Goal: Task Accomplishment & Management: Use online tool/utility

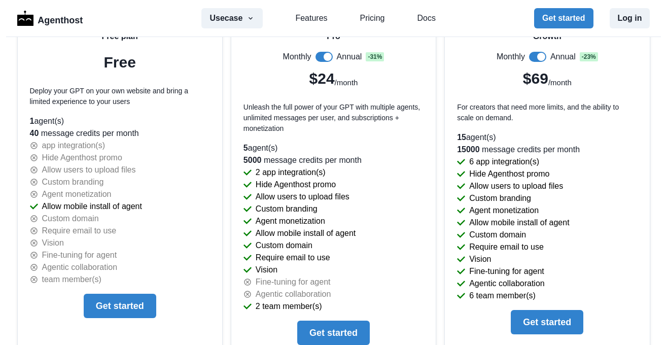
scroll to position [2214, 0]
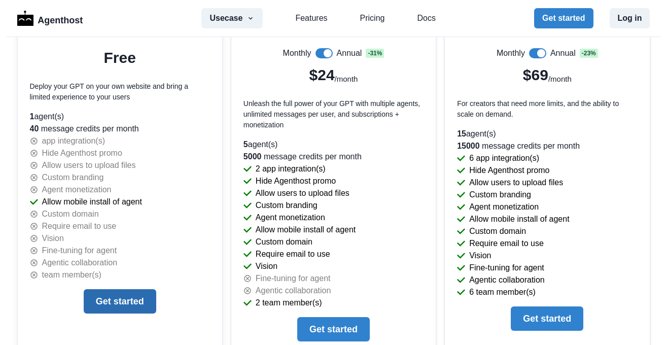
click at [105, 299] on button "Get started" at bounding box center [120, 301] width 73 height 24
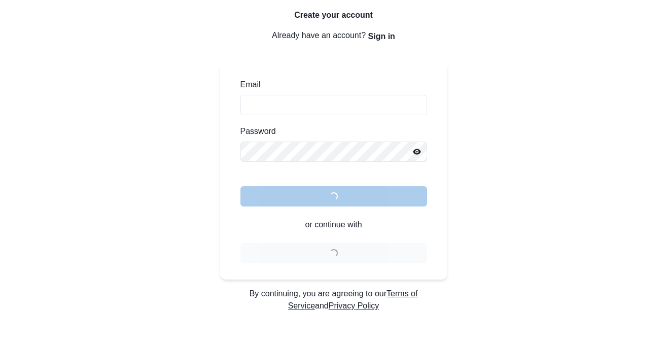
scroll to position [73, 0]
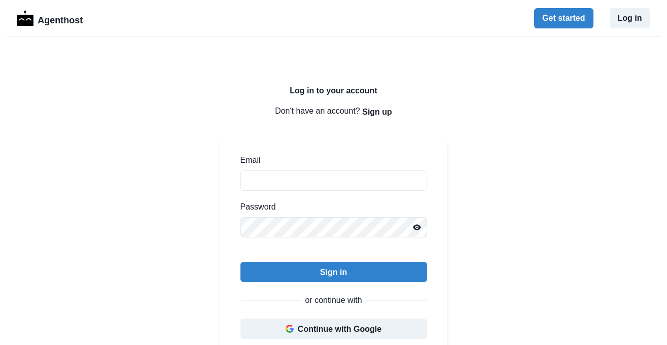
scroll to position [73, 0]
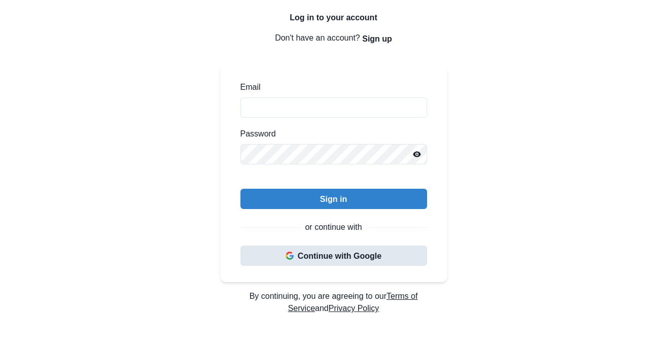
click at [332, 256] on button "Continue with Google" at bounding box center [333, 255] width 187 height 20
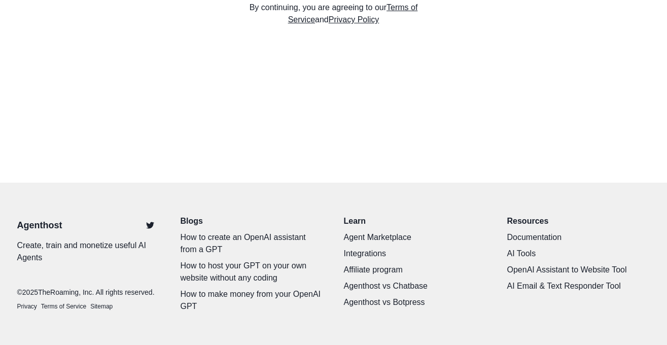
scroll to position [0, 0]
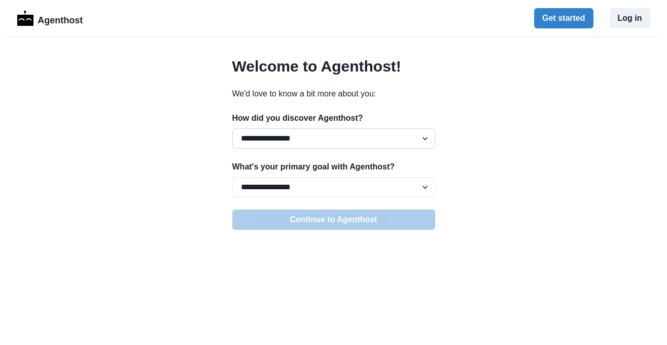
click at [232, 128] on select "**********" at bounding box center [333, 138] width 203 height 20
select select "*****"
click option "*****" at bounding box center [0, 0] width 0 height 0
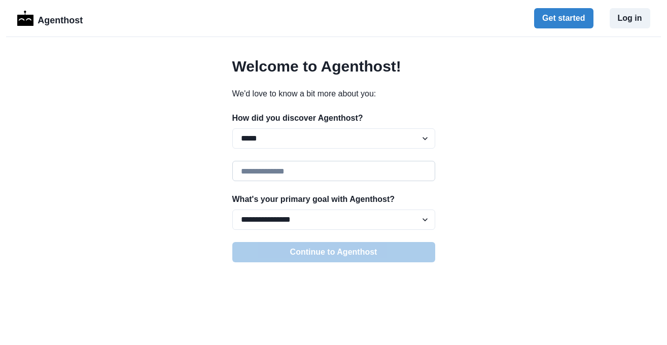
click at [257, 174] on input at bounding box center [333, 171] width 203 height 20
type input "*******"
click at [232, 209] on select "**********" at bounding box center [333, 219] width 203 height 20
select select "**********"
click option "**********" at bounding box center [0, 0] width 0 height 0
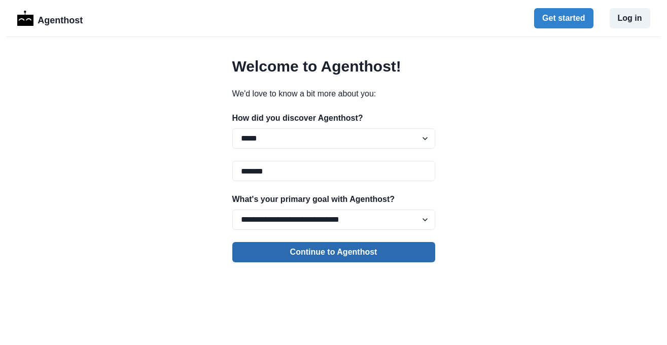
click at [311, 249] on button "Continue to Agenthost" at bounding box center [333, 252] width 203 height 20
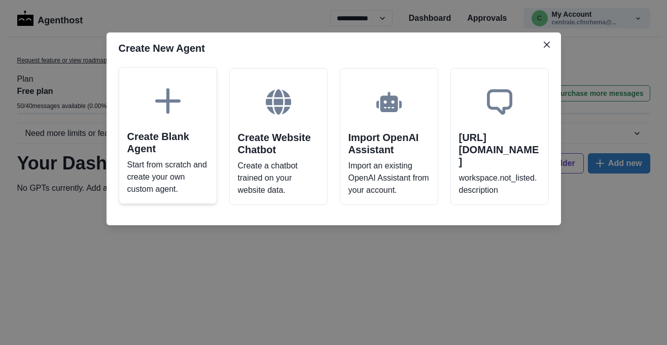
click at [174, 181] on p "Start from scratch and create your own custom agent." at bounding box center [167, 177] width 81 height 37
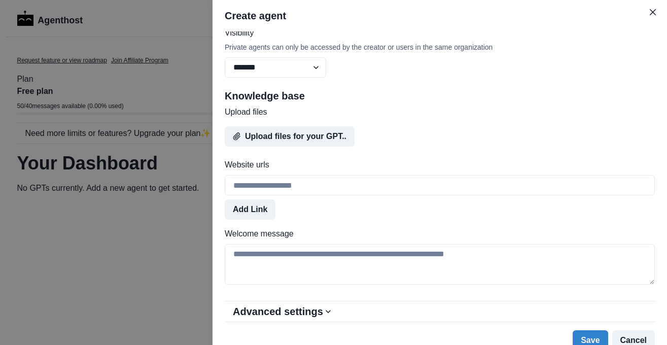
scroll to position [467, 0]
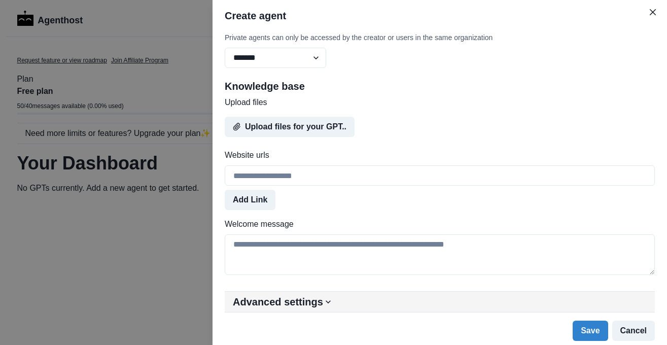
click at [324, 302] on icon "button" at bounding box center [328, 302] width 10 height 10
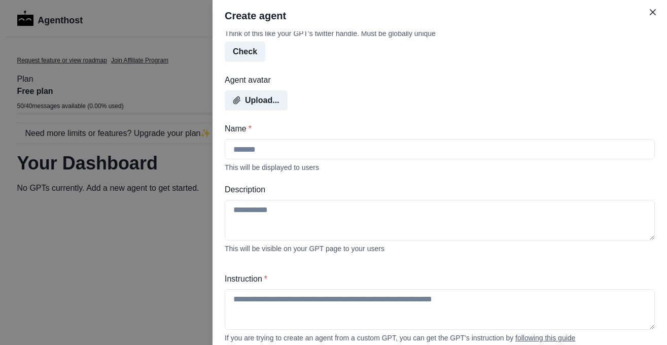
scroll to position [0, 0]
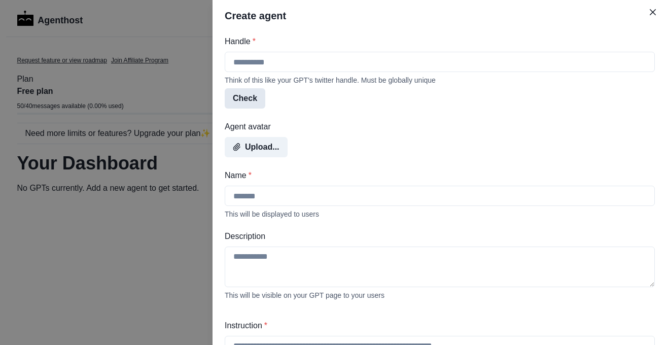
click at [250, 97] on button "Check" at bounding box center [245, 98] width 41 height 20
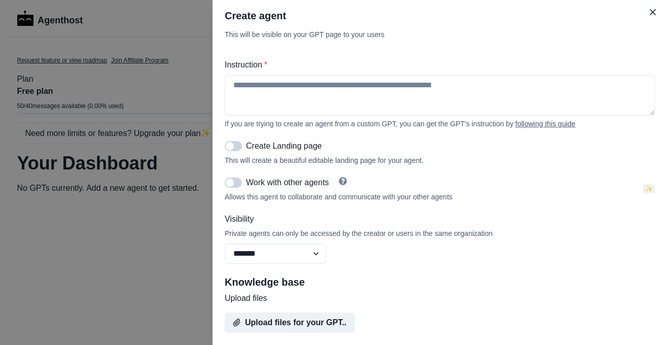
scroll to position [261, 0]
click at [225, 243] on select "******* ******** ******" at bounding box center [275, 253] width 101 height 20
click at [279, 95] on textarea "Instruction *" at bounding box center [440, 95] width 430 height 41
type textarea "*"
type textarea "**********"
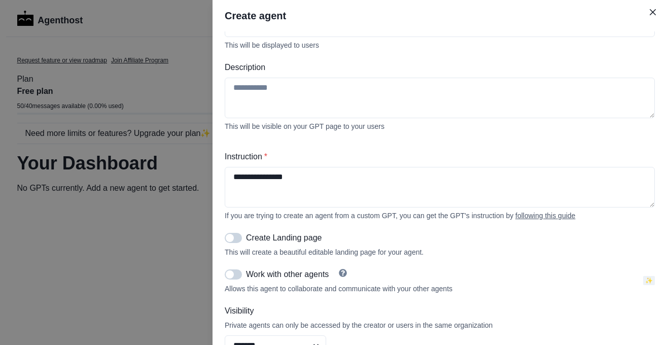
scroll to position [168, 0]
drag, startPoint x: 305, startPoint y: 181, endPoint x: 124, endPoint y: 177, distance: 181.1
click at [225, 177] on textarea "**********" at bounding box center [440, 187] width 430 height 41
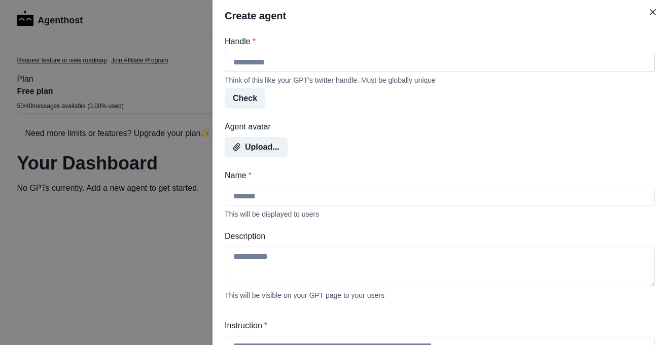
click at [253, 62] on input "Handle *" at bounding box center [440, 62] width 430 height 20
paste input "**********"
type input "**********"
click at [246, 99] on button "Check" at bounding box center [245, 98] width 41 height 20
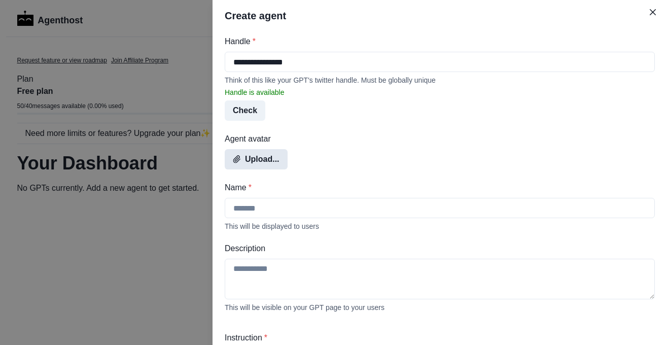
click at [266, 166] on button "Upload..." at bounding box center [256, 159] width 63 height 20
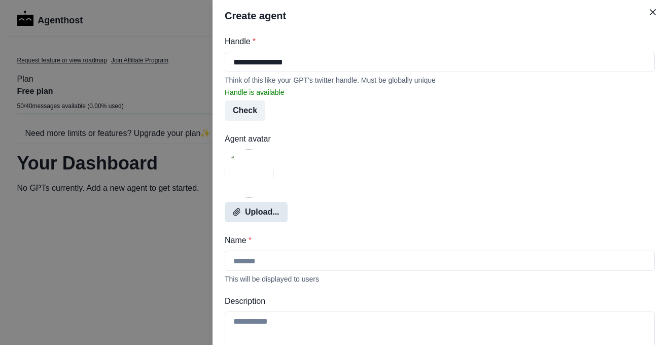
click at [253, 212] on button "Upload..." at bounding box center [256, 212] width 63 height 20
drag, startPoint x: 310, startPoint y: 62, endPoint x: 207, endPoint y: 60, distance: 103.0
click at [225, 60] on input "**********" at bounding box center [440, 62] width 430 height 20
click at [284, 265] on input "Name *" at bounding box center [440, 260] width 430 height 20
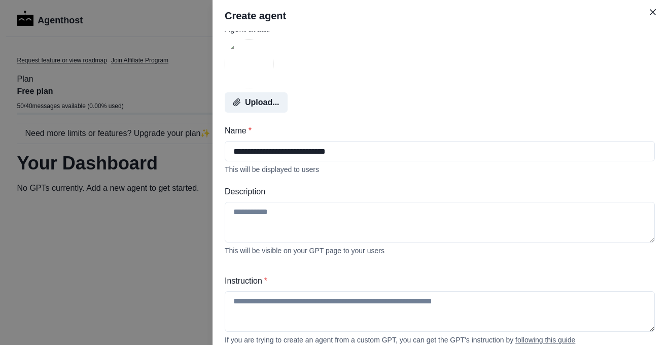
scroll to position [123, 0]
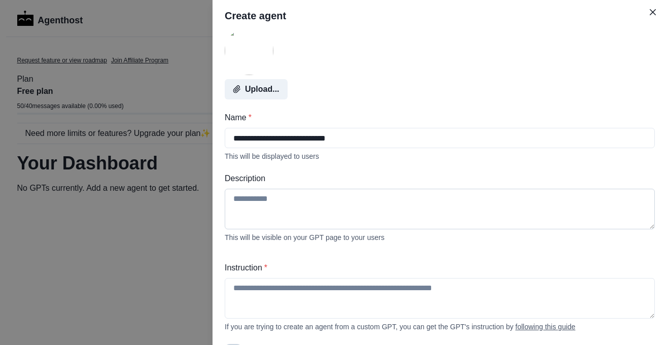
type input "**********"
click at [274, 210] on textarea "Description" at bounding box center [440, 209] width 430 height 41
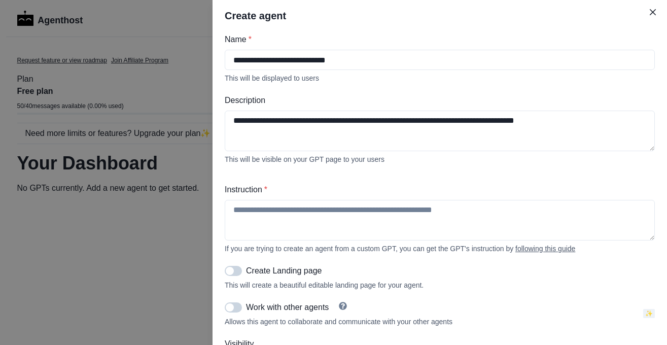
scroll to position [202, 0]
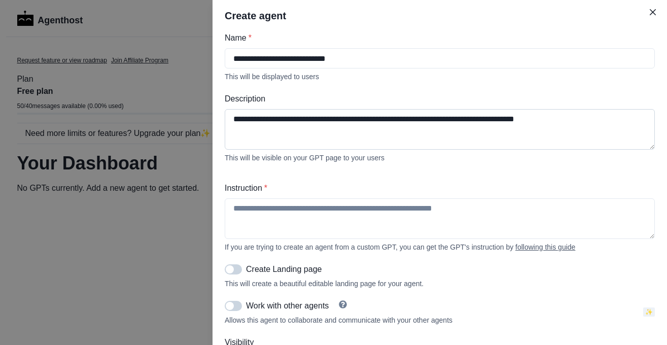
drag, startPoint x: 230, startPoint y: 126, endPoint x: 587, endPoint y: 116, distance: 356.6
click at [587, 116] on textarea "**********" at bounding box center [440, 129] width 430 height 41
paste textarea "**********"
type textarea "**********"
click at [238, 216] on textarea "Instruction *" at bounding box center [440, 218] width 430 height 41
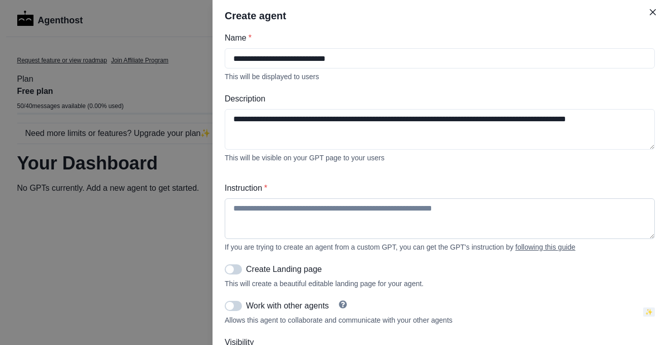
paste textarea "**********"
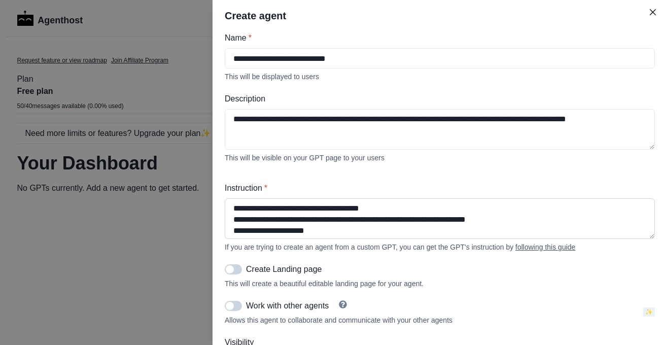
scroll to position [20, 0]
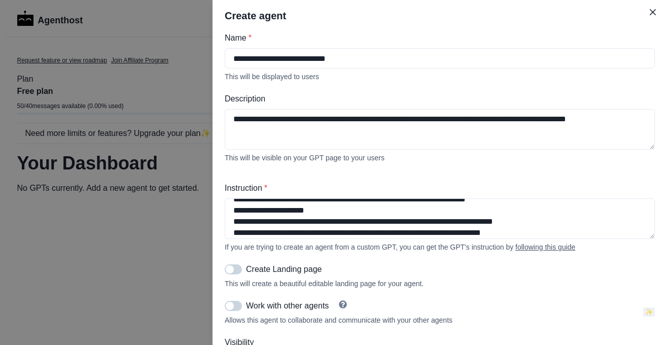
type textarea "**********"
click at [238, 272] on div "Create Landing page" at bounding box center [440, 269] width 430 height 12
click at [238, 274] on span at bounding box center [233, 269] width 17 height 10
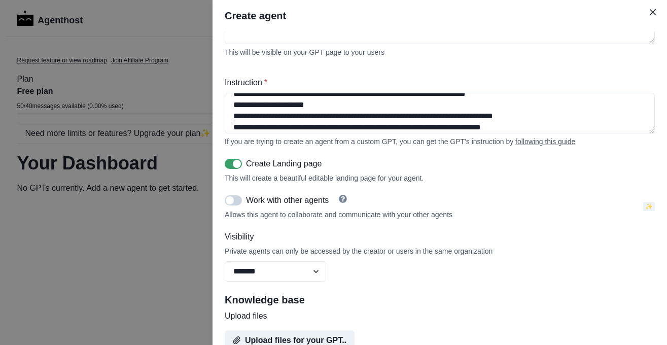
scroll to position [309, 0]
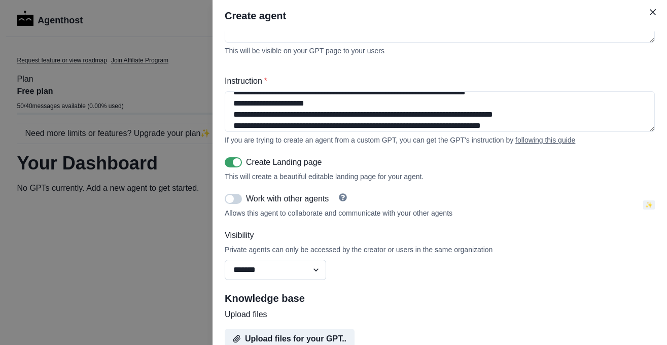
click at [225, 260] on select "******* ******** ******" at bounding box center [275, 270] width 101 height 20
select select "********"
click option "********" at bounding box center [0, 0] width 0 height 0
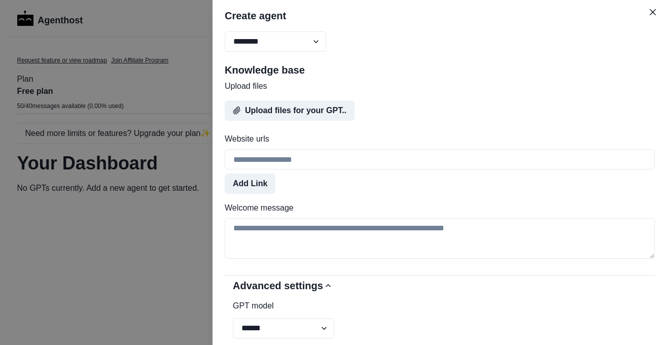
scroll to position [535, 0]
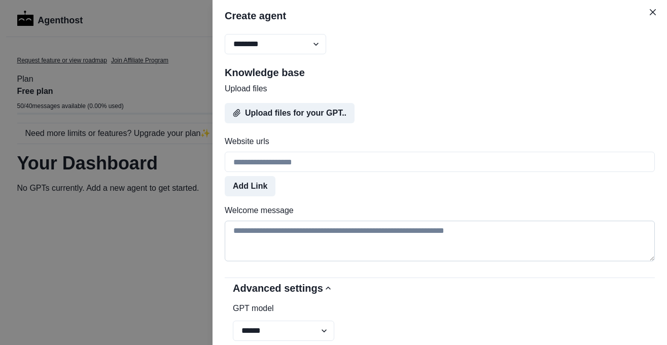
click at [276, 253] on textarea "Welcome message" at bounding box center [440, 241] width 430 height 41
paste textarea "**********"
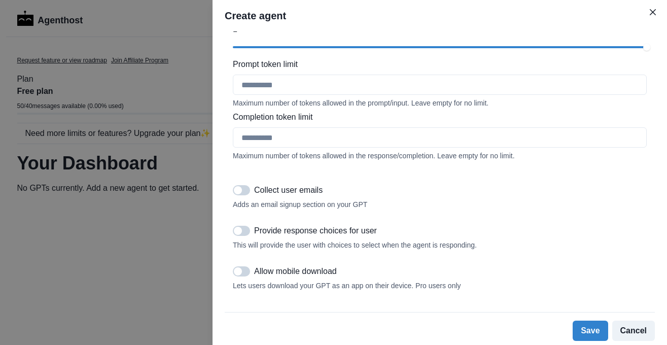
scroll to position [1150, 0]
type textarea "**********"
click at [593, 329] on button "Save" at bounding box center [589, 330] width 35 height 20
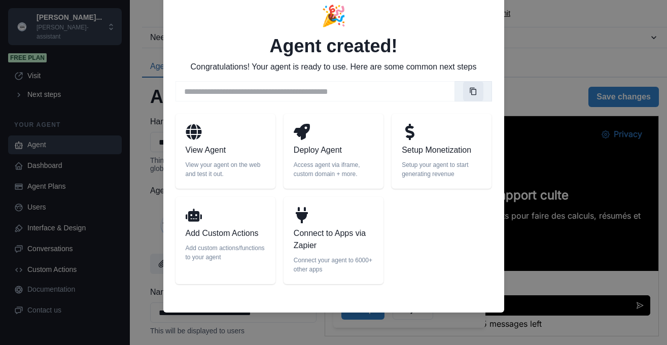
click at [472, 91] on icon "Copy link" at bounding box center [473, 92] width 7 height 8
click at [314, 248] on p "Connect to Apps via Zapier" at bounding box center [334, 239] width 80 height 24
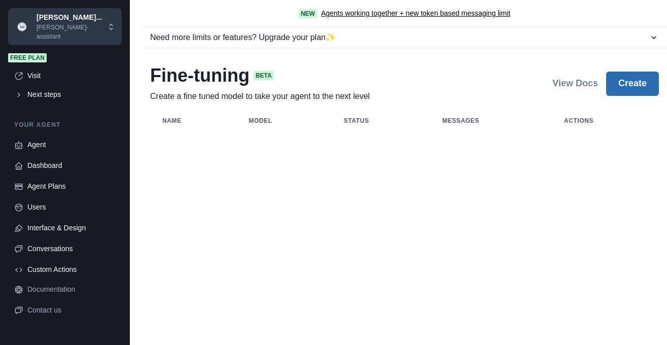
click at [629, 85] on button "Create" at bounding box center [632, 83] width 53 height 24
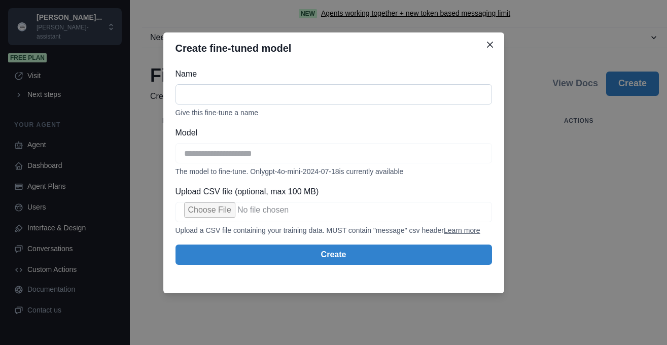
click at [190, 93] on input "Name" at bounding box center [333, 94] width 316 height 20
click at [487, 44] on icon "Close" at bounding box center [490, 45] width 6 height 6
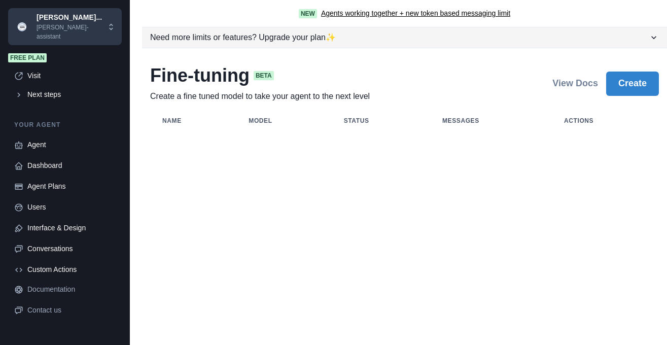
click at [649, 34] on icon "button" at bounding box center [654, 37] width 10 height 10
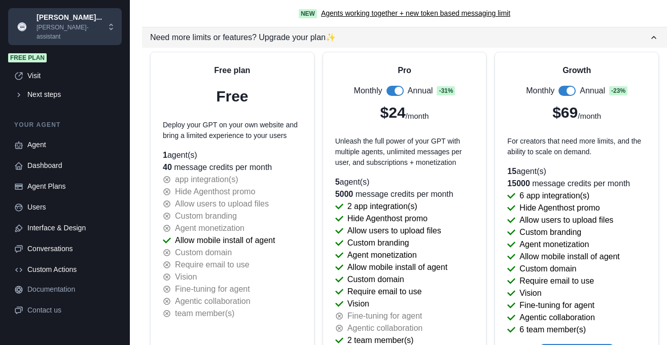
click at [649, 34] on icon "button" at bounding box center [654, 37] width 10 height 10
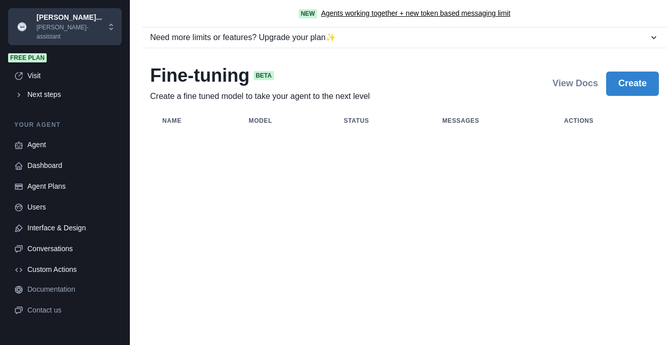
click at [200, 198] on div "New Agents working together + new token based messaging limit Need more limits …" at bounding box center [398, 172] width 537 height 345
click at [48, 139] on div "Agent" at bounding box center [71, 144] width 88 height 11
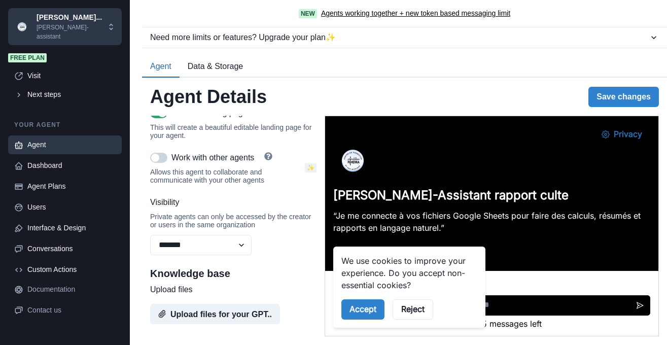
scroll to position [427, 0]
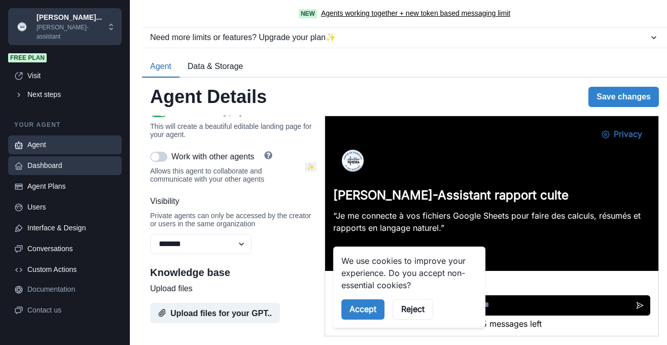
click at [46, 161] on div "Dashboard" at bounding box center [71, 165] width 88 height 11
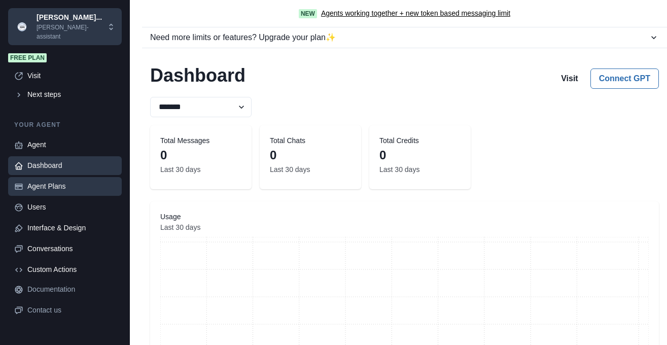
click at [39, 181] on div "Agent Plans" at bounding box center [71, 186] width 88 height 11
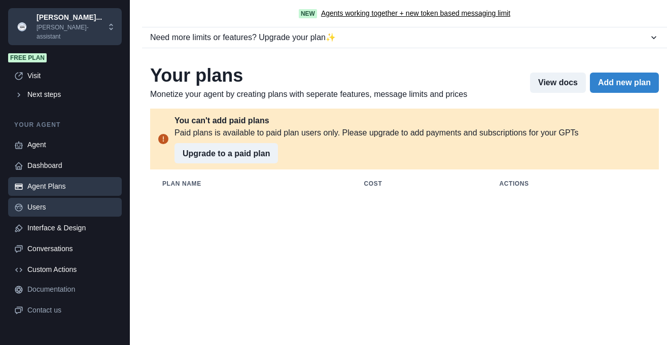
click at [36, 206] on link "Users" at bounding box center [65, 207] width 114 height 19
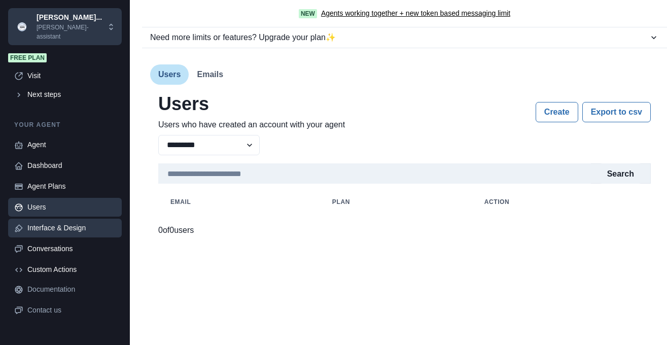
click at [38, 223] on div "Interface & Design" at bounding box center [71, 228] width 88 height 11
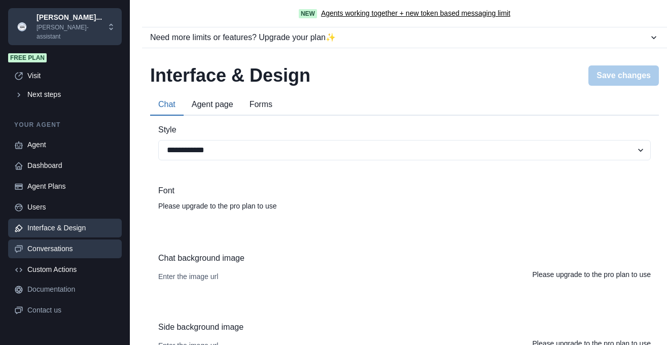
click at [46, 243] on div "Conversations" at bounding box center [71, 248] width 88 height 11
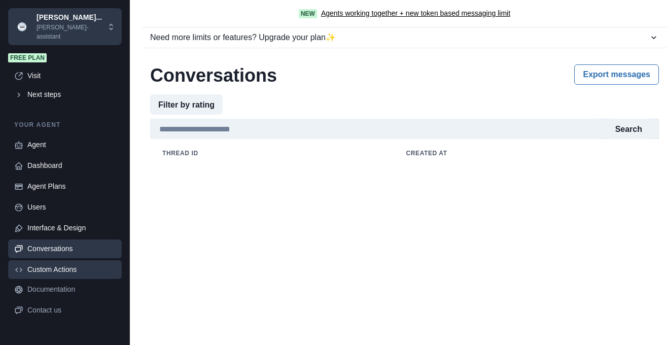
click at [42, 264] on div "Custom Actions" at bounding box center [71, 269] width 88 height 11
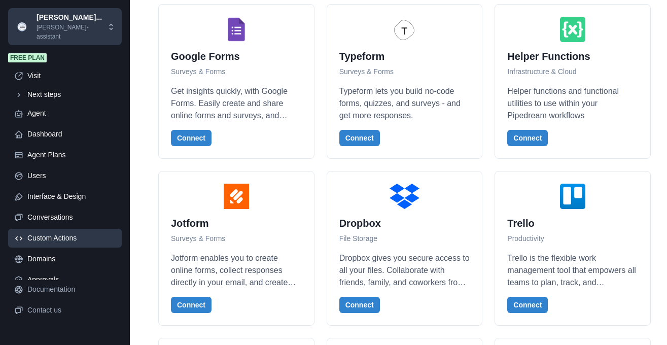
scroll to position [2233, 0]
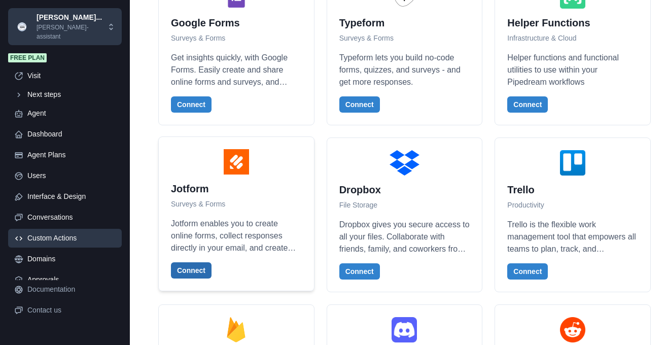
click at [184, 262] on button "Connect" at bounding box center [191, 270] width 41 height 16
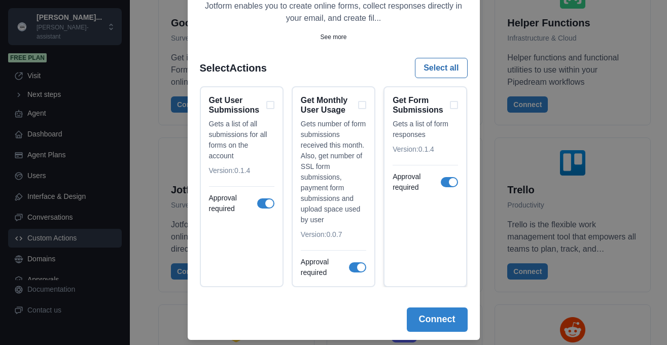
scroll to position [122, 0]
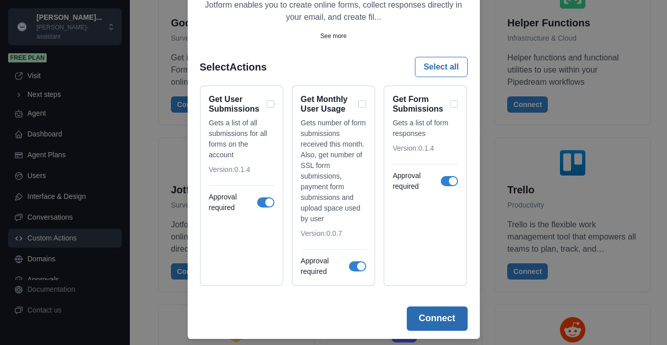
click at [428, 322] on button "Connect" at bounding box center [437, 318] width 61 height 24
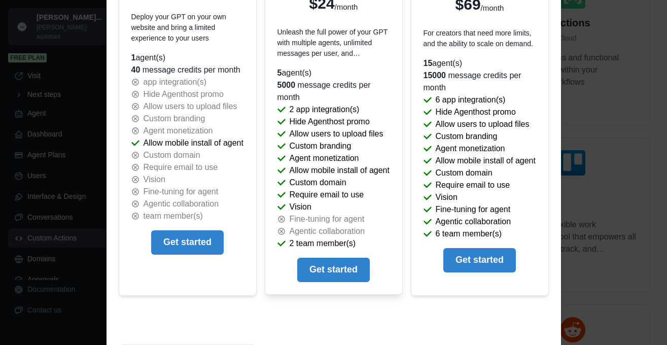
scroll to position [0, 0]
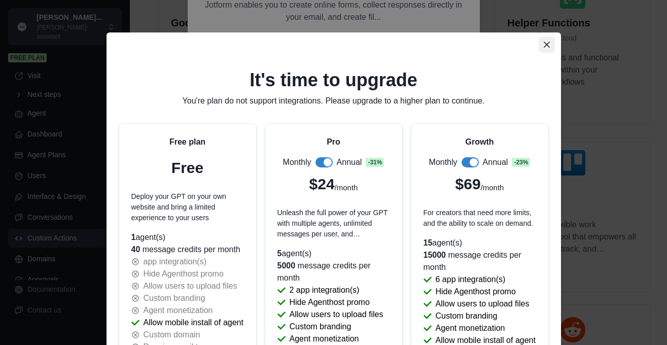
click at [542, 46] on button "Close" at bounding box center [547, 45] width 16 height 16
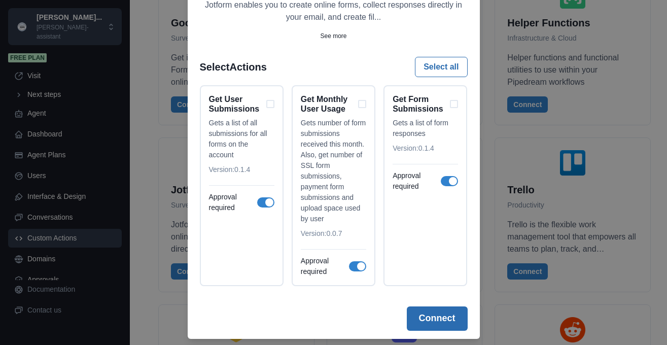
click at [440, 317] on button "Connect" at bounding box center [437, 318] width 61 height 24
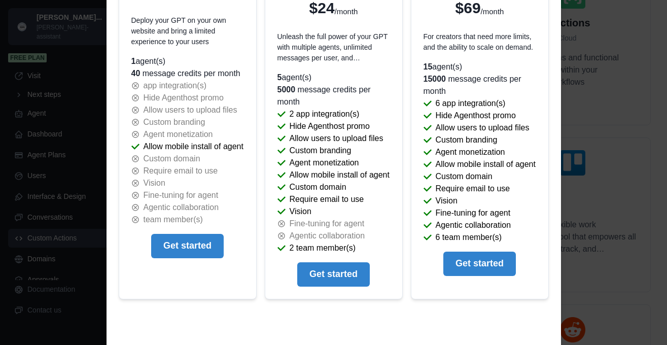
scroll to position [174, 0]
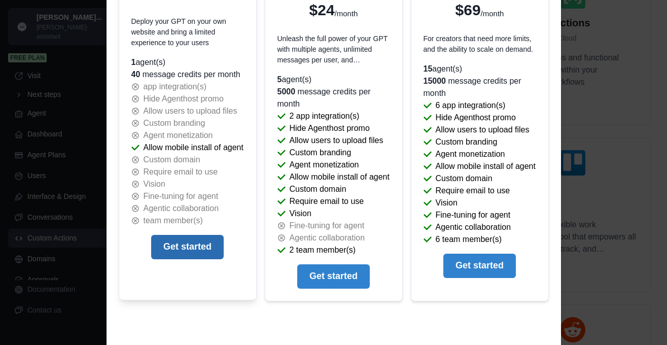
click at [188, 259] on button "Get started" at bounding box center [187, 247] width 73 height 24
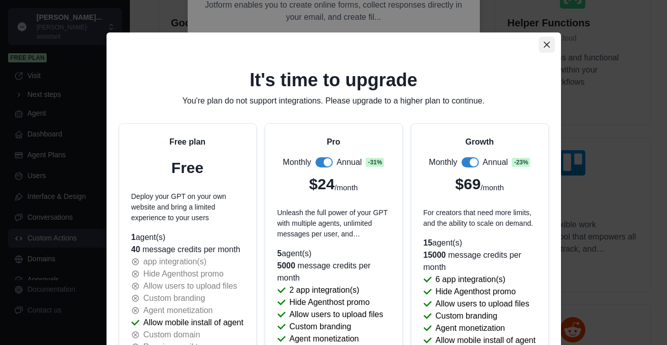
click at [543, 43] on button "Close" at bounding box center [547, 45] width 16 height 16
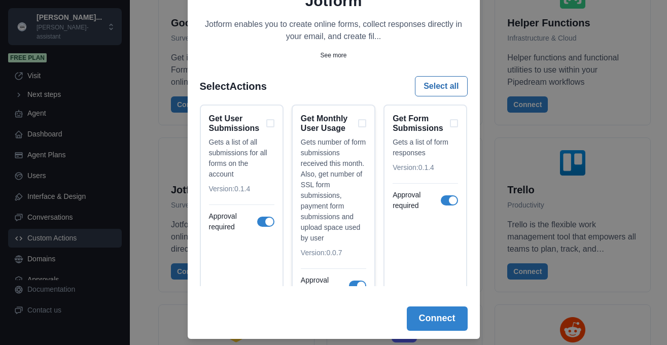
scroll to position [19, 0]
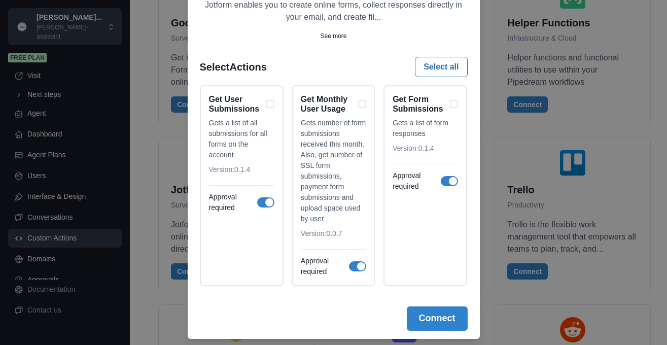
click at [158, 113] on div "Back Jotform Jotform enables you to create online forms, collect responses dire…" at bounding box center [333, 172] width 667 height 345
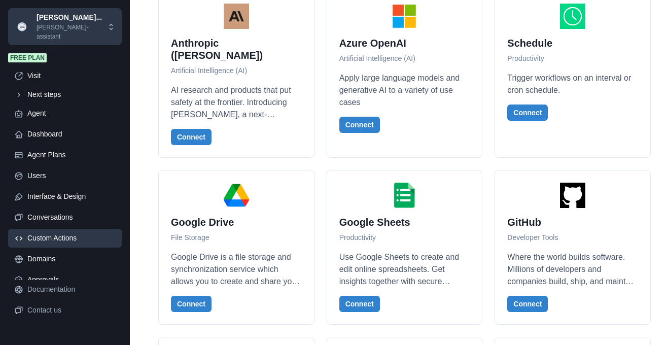
scroll to position [1366, 0]
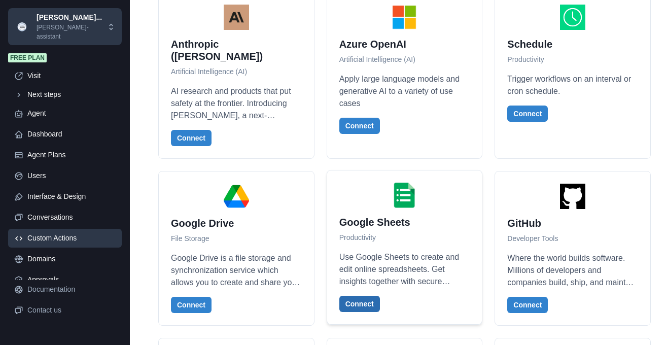
click at [361, 296] on button "Connect" at bounding box center [359, 304] width 41 height 16
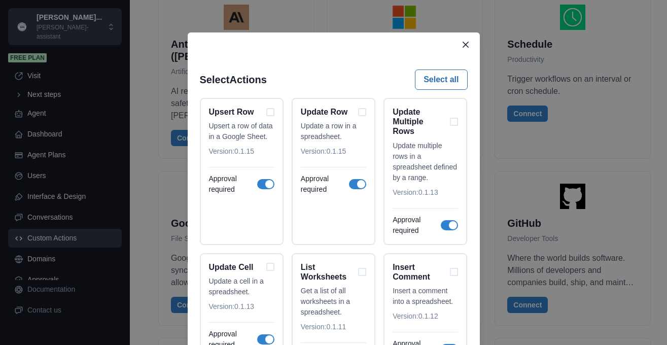
scroll to position [131, 0]
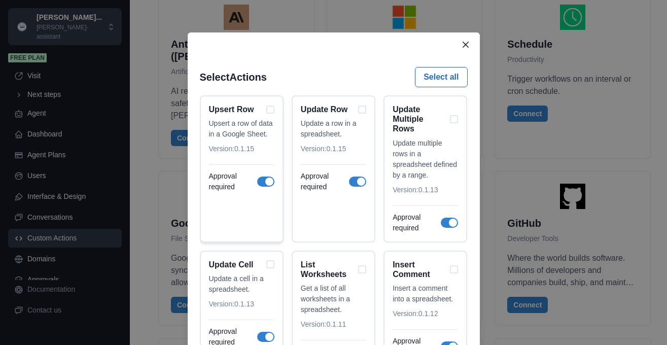
click at [270, 109] on div "Upsert Row" at bounding box center [241, 109] width 65 height 10
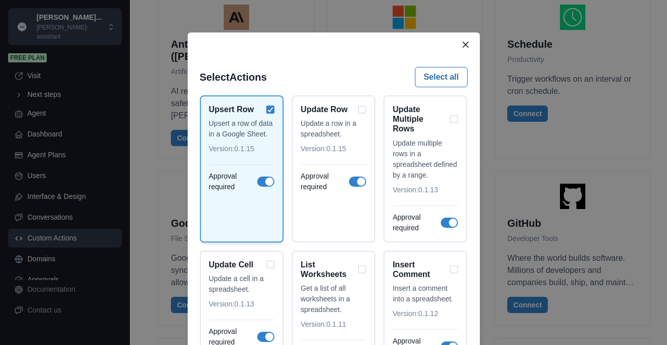
click at [270, 109] on div "Upsert Row" at bounding box center [241, 109] width 65 height 10
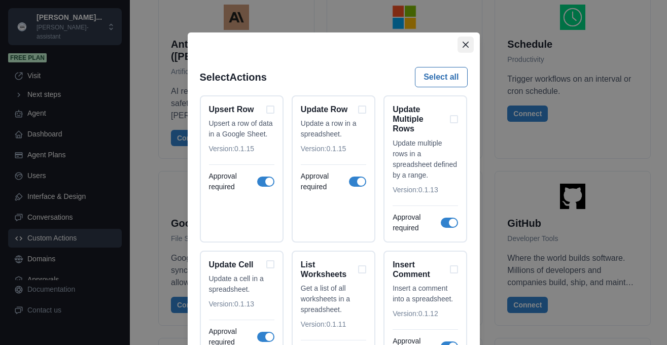
click at [460, 44] on button "Close" at bounding box center [465, 45] width 16 height 16
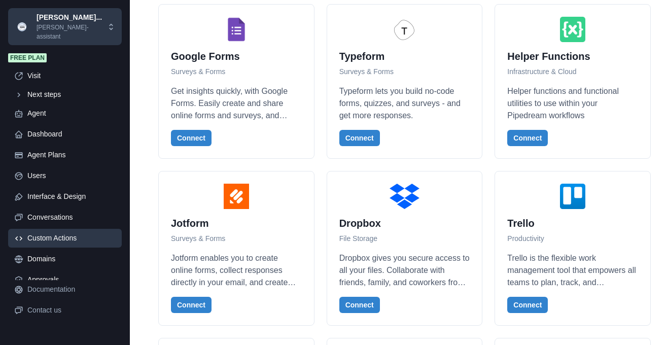
scroll to position [2312, 0]
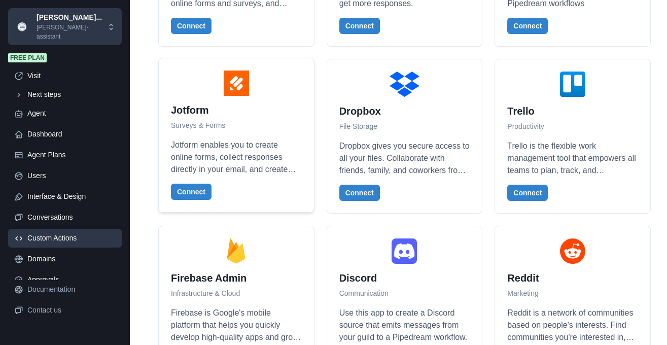
click at [215, 139] on p "Jotform enables you to create online forms, collect responses directly in your …" at bounding box center [236, 157] width 131 height 37
click at [199, 184] on button "Connect" at bounding box center [191, 192] width 41 height 16
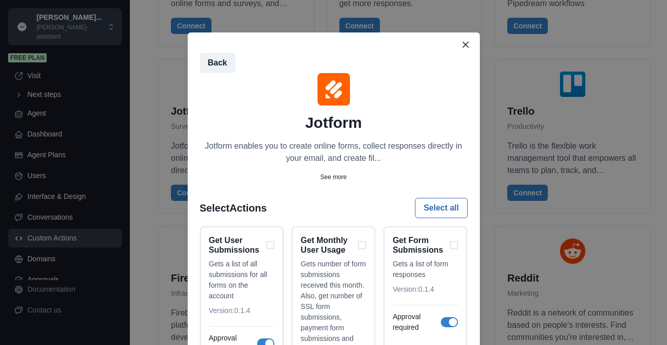
click at [266, 248] on div "Get User Submissions" at bounding box center [241, 244] width 65 height 19
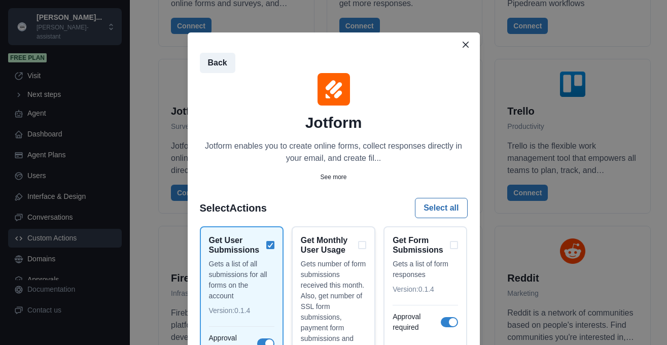
click at [360, 245] on div "Get Monthly User Usage" at bounding box center [333, 244] width 65 height 19
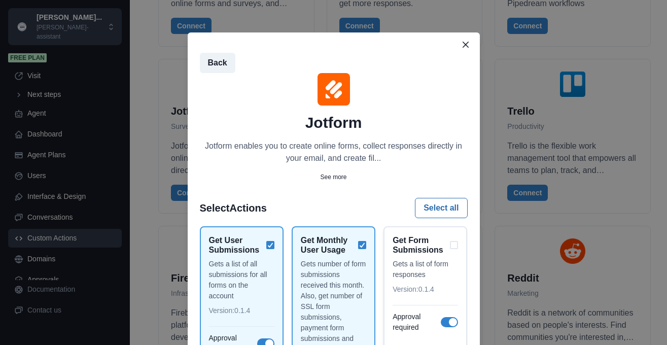
click at [455, 244] on div "Get Form Submissions" at bounding box center [424, 244] width 65 height 19
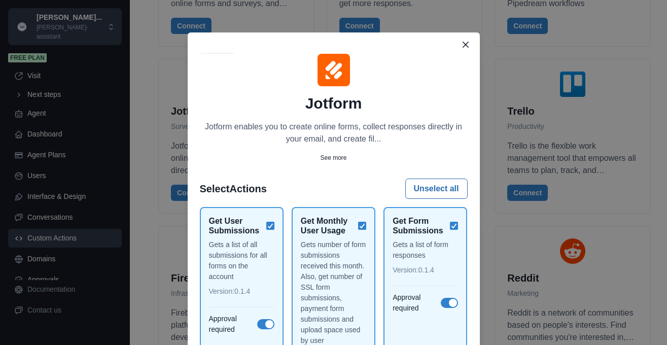
scroll to position [148, 0]
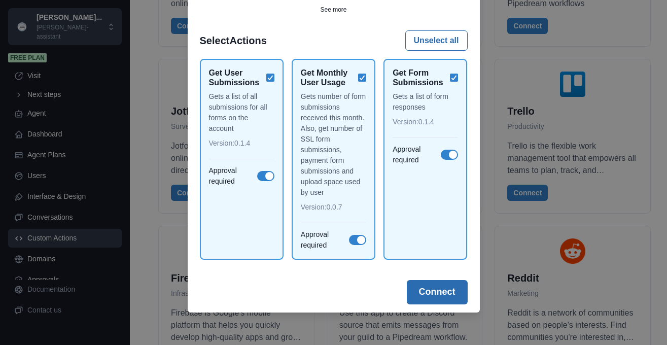
click at [453, 294] on button "Connect" at bounding box center [437, 292] width 61 height 24
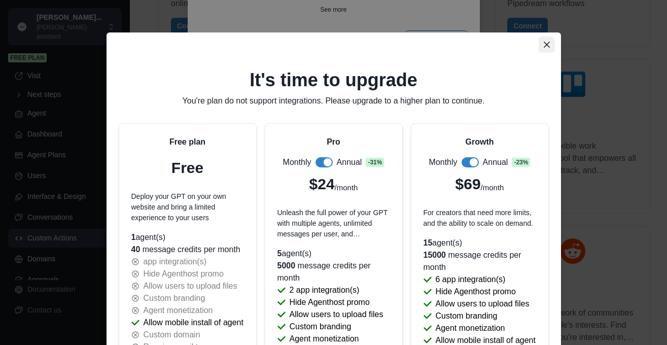
click at [545, 43] on icon "Close" at bounding box center [546, 45] width 6 height 6
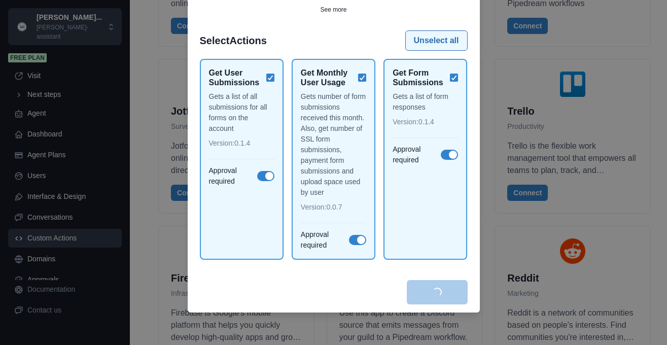
scroll to position [0, 0]
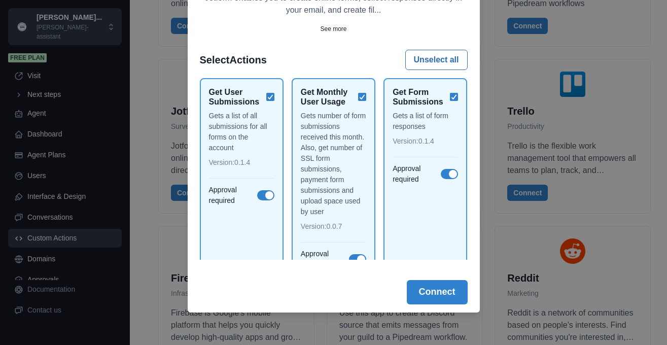
click at [155, 34] on div "Back Jotform Jotform enables you to create online forms, collect responses dire…" at bounding box center [333, 172] width 667 height 345
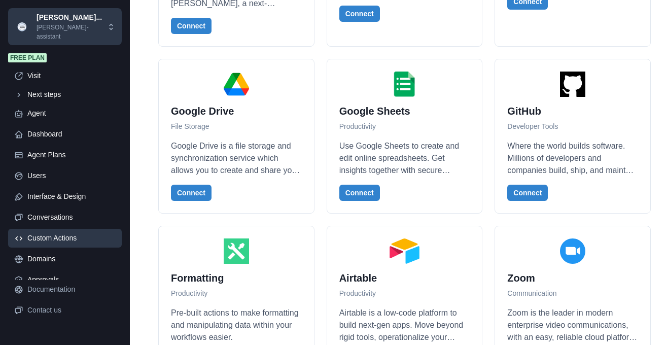
scroll to position [1426, 0]
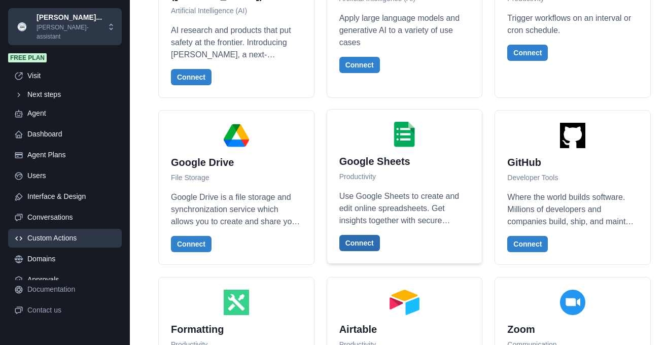
click at [363, 235] on button "Connect" at bounding box center [359, 243] width 41 height 16
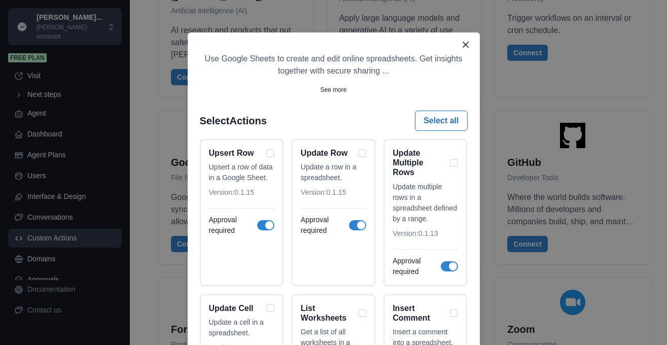
scroll to position [88, 0]
click at [435, 120] on button "Select all" at bounding box center [441, 120] width 52 height 20
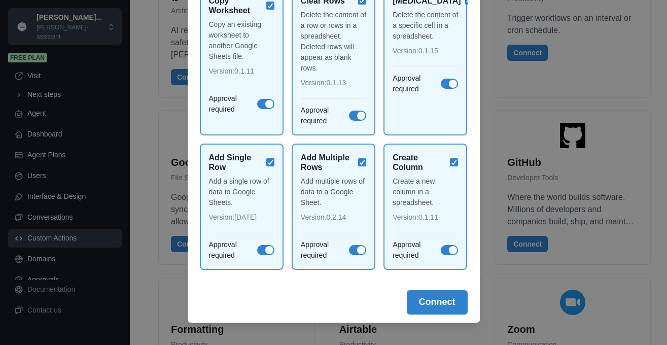
scroll to position [148, 0]
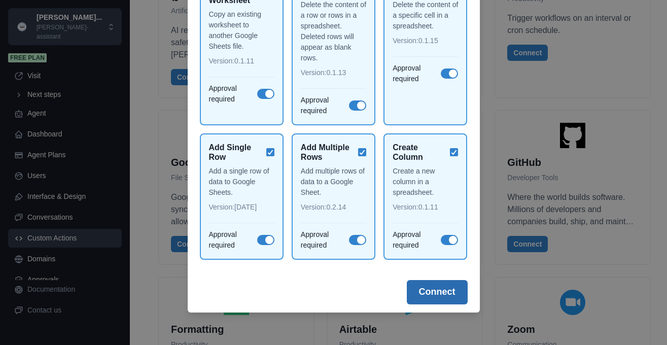
click at [449, 300] on button "Connect" at bounding box center [437, 292] width 61 height 24
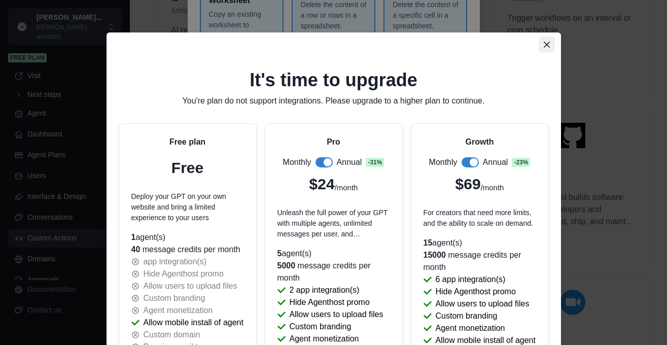
click at [546, 45] on icon "Close" at bounding box center [546, 45] width 6 height 6
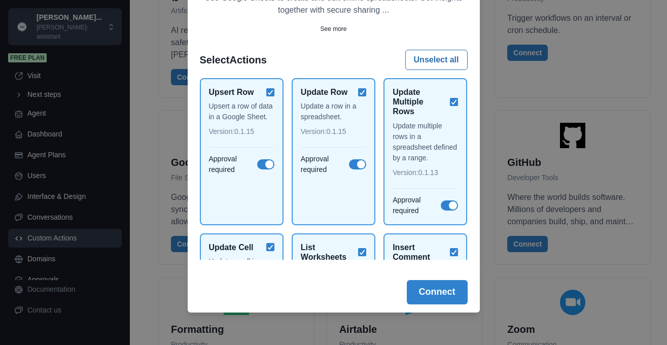
scroll to position [0, 0]
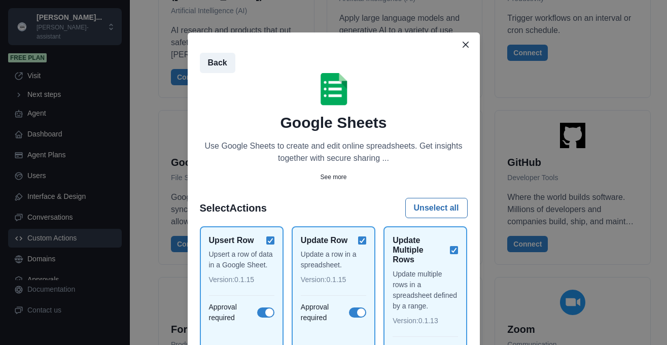
click at [235, 64] on div "Back Google Sheets Use Google Sheets to create and edit online spreadsheets. Ge…" at bounding box center [334, 230] width 268 height 355
click at [219, 65] on button "Back" at bounding box center [217, 63] width 35 height 20
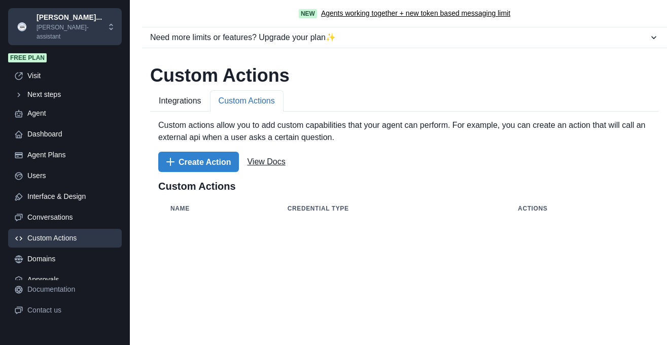
click at [240, 104] on button "Custom Actions" at bounding box center [247, 100] width 74 height 21
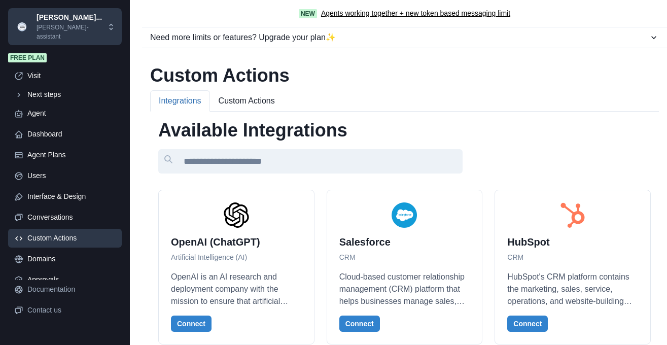
click at [167, 94] on button "Integrations" at bounding box center [180, 100] width 60 height 21
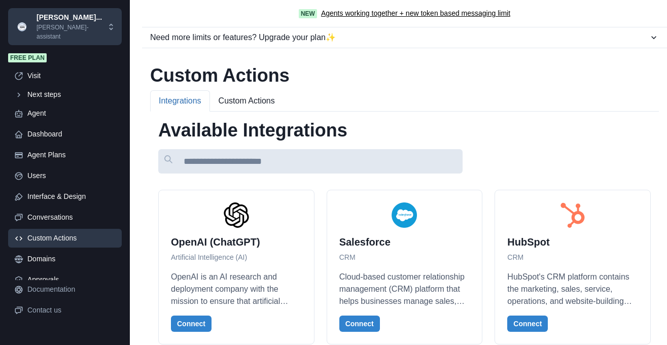
click at [250, 168] on input at bounding box center [310, 161] width 304 height 24
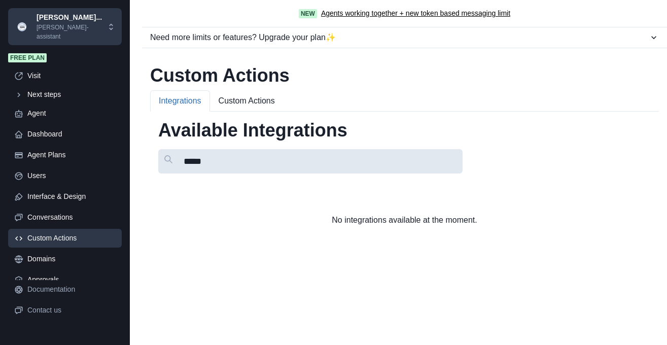
type input "******"
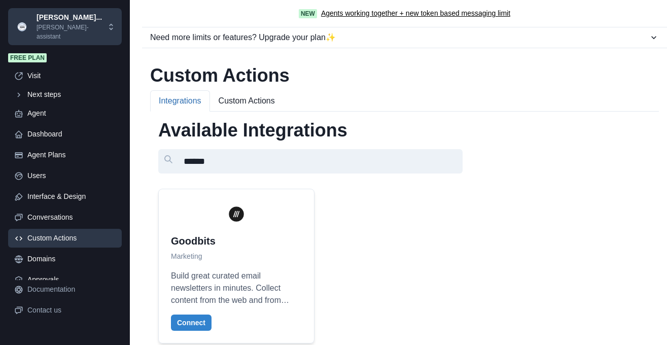
scroll to position [16, 0]
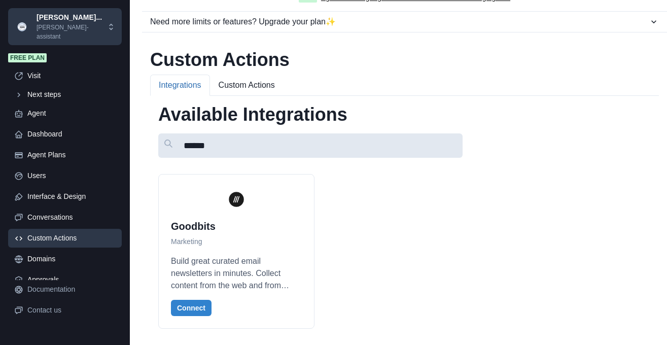
drag, startPoint x: 233, startPoint y: 146, endPoint x: 141, endPoint y: 157, distance: 92.5
click at [158, 157] on input "******" at bounding box center [310, 145] width 304 height 24
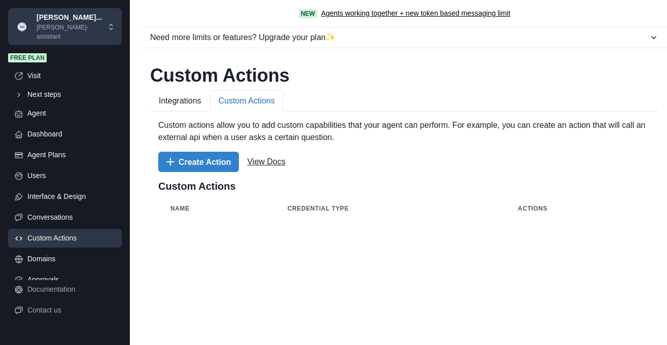
scroll to position [0, 0]
click at [245, 82] on div "Custom Actions Integrations Custom Actions Available Integrations OpenAI (ChatG…" at bounding box center [404, 149] width 525 height 187
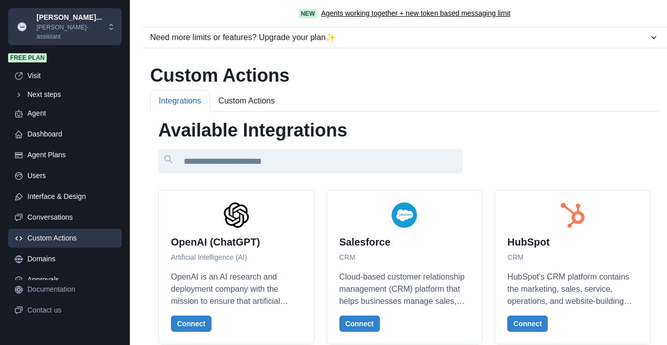
click at [184, 107] on button "Integrations" at bounding box center [180, 100] width 60 height 21
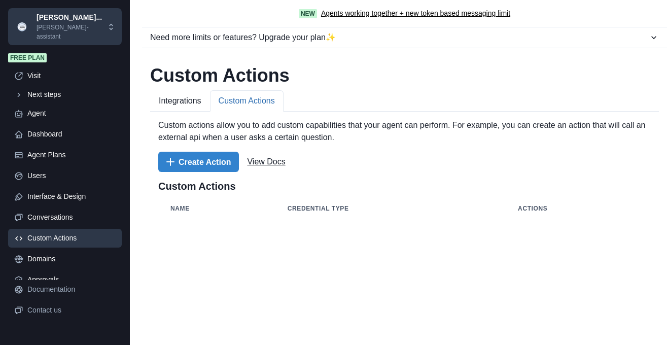
click at [239, 104] on button "Custom Actions" at bounding box center [247, 100] width 74 height 21
click at [188, 163] on button "Create Action" at bounding box center [198, 162] width 81 height 20
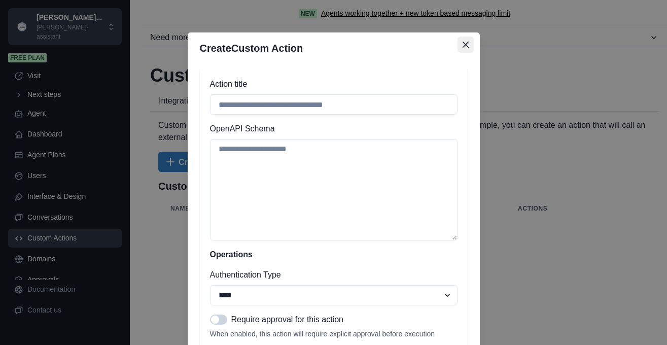
click at [462, 44] on icon "Close" at bounding box center [465, 45] width 6 height 6
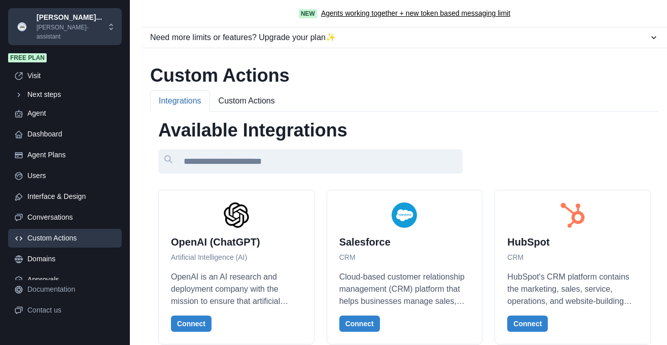
click at [181, 111] on button "Integrations" at bounding box center [180, 100] width 60 height 21
click at [56, 110] on link "Agent" at bounding box center [65, 113] width 114 height 19
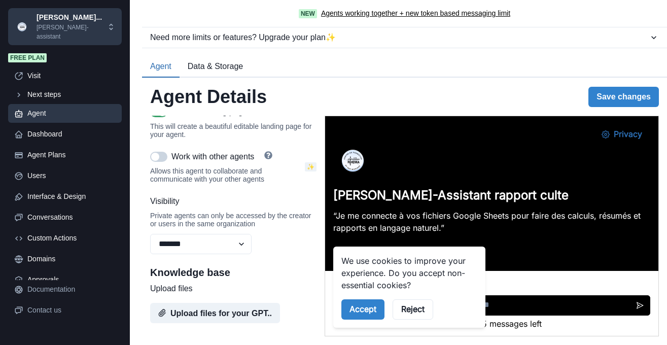
scroll to position [427, 0]
click at [54, 89] on div "Next steps" at bounding box center [71, 94] width 88 height 11
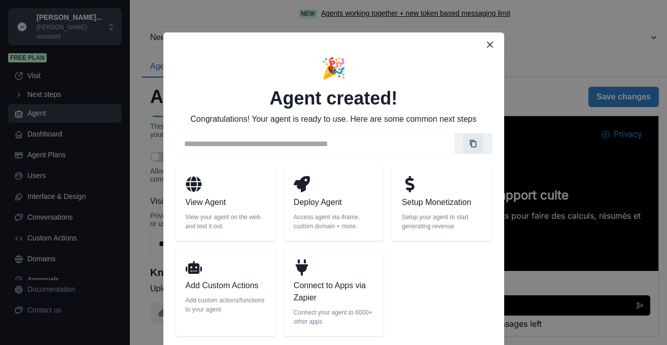
click at [469, 143] on icon "Copy link" at bounding box center [473, 143] width 8 height 8
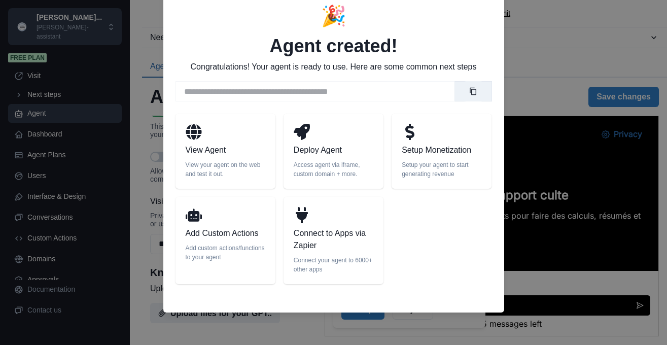
scroll to position [0, 0]
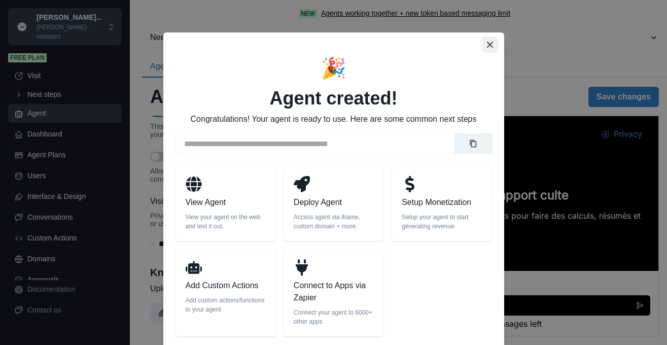
click at [490, 44] on icon "Close" at bounding box center [489, 45] width 6 height 6
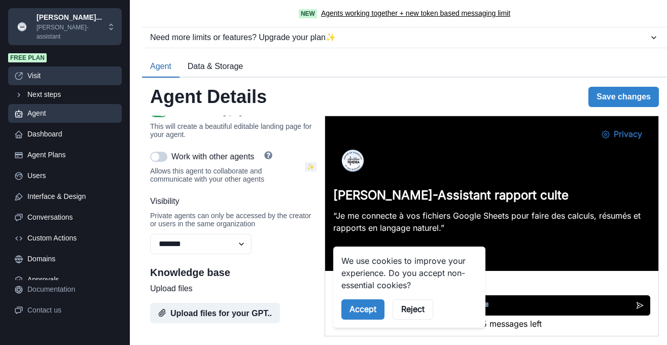
click at [35, 71] on div "Visit" at bounding box center [71, 75] width 88 height 11
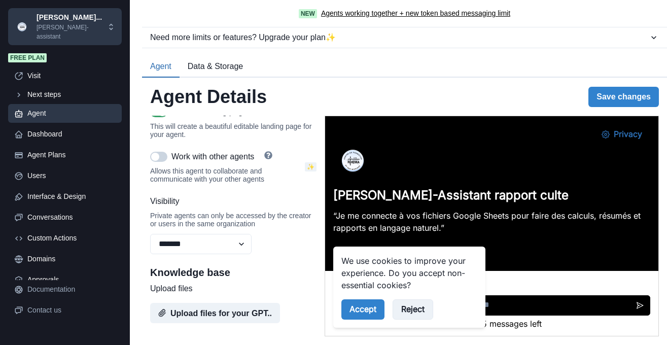
click at [411, 314] on button "Reject" at bounding box center [412, 309] width 41 height 20
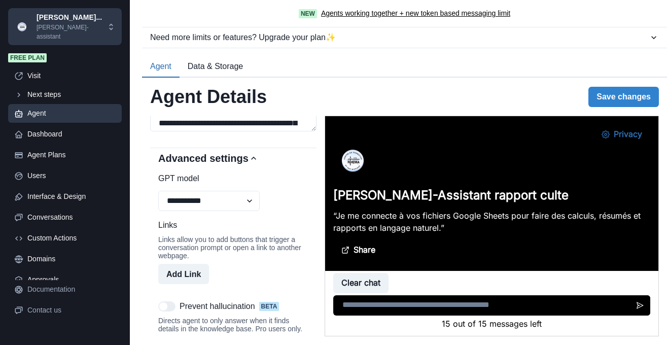
click at [388, 305] on textarea at bounding box center [491, 305] width 316 height 20
type textarea "*"
type textarea "**********"
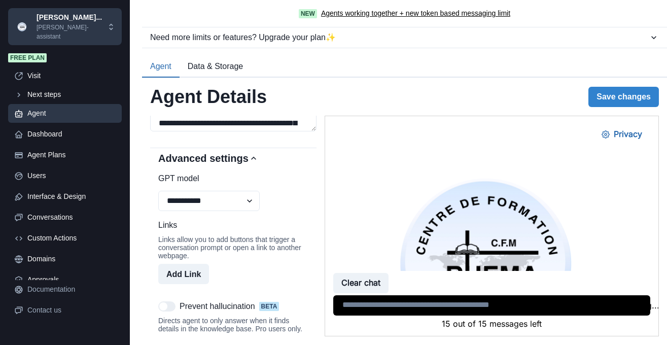
scroll to position [450, 0]
type textarea "**********"
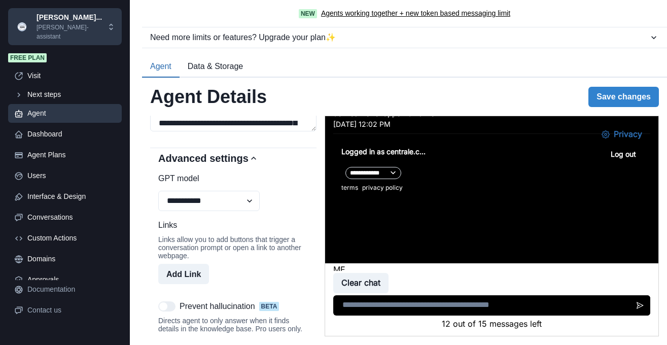
scroll to position [260, 0]
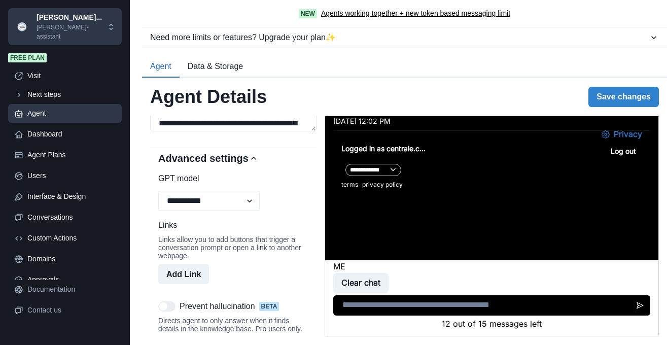
click at [345, 164] on select "**********" at bounding box center [373, 170] width 56 height 12
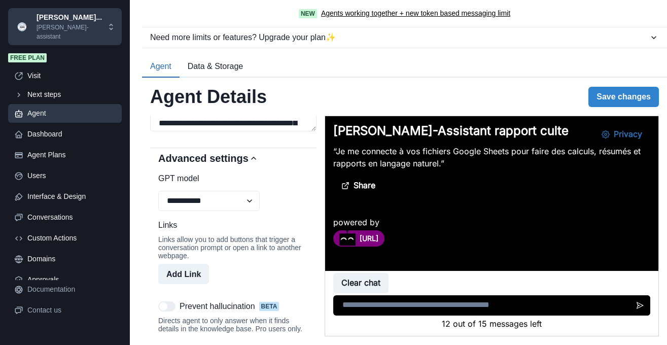
scroll to position [0, 0]
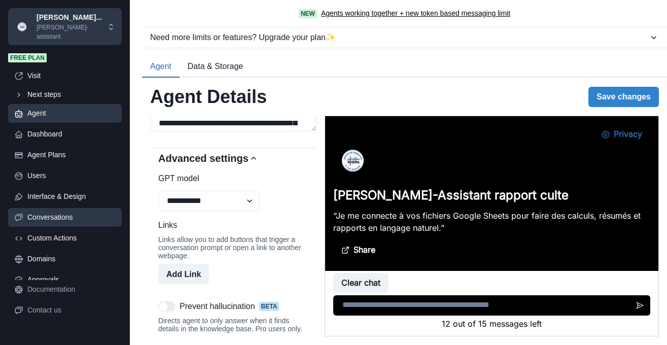
click at [49, 214] on link "Conversations" at bounding box center [65, 217] width 114 height 19
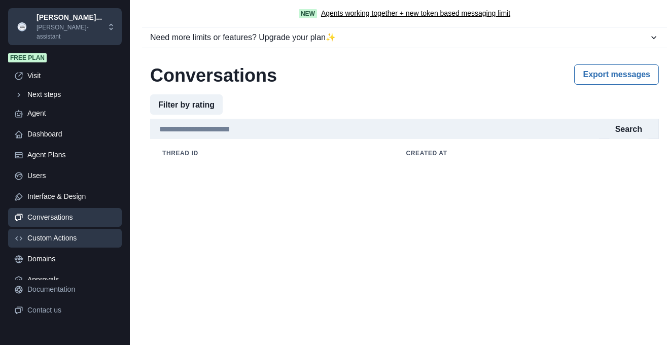
click at [49, 233] on div "Custom Actions" at bounding box center [71, 238] width 88 height 11
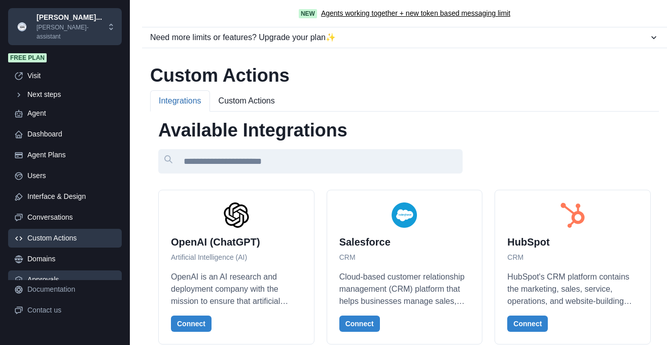
click at [45, 274] on div "Approvals" at bounding box center [71, 279] width 88 height 11
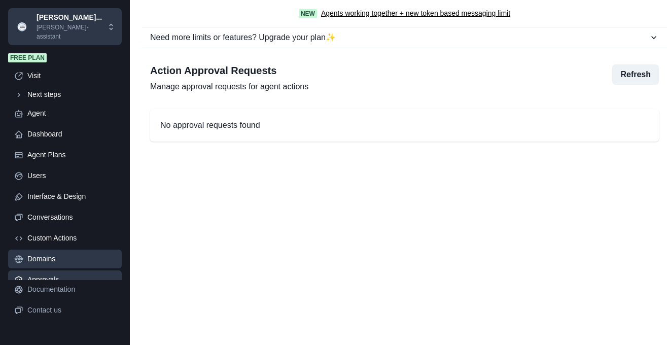
click at [48, 254] on div "Domains" at bounding box center [71, 259] width 88 height 11
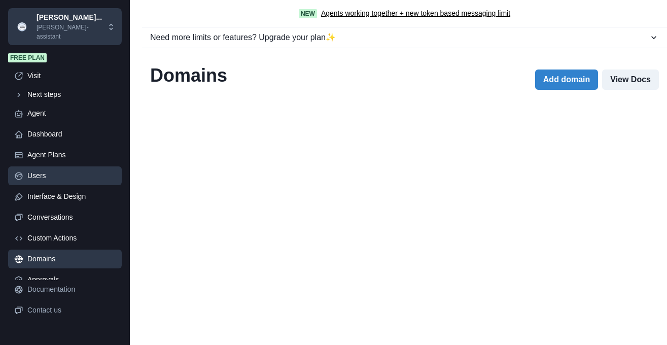
click at [42, 170] on div "Users" at bounding box center [71, 175] width 88 height 11
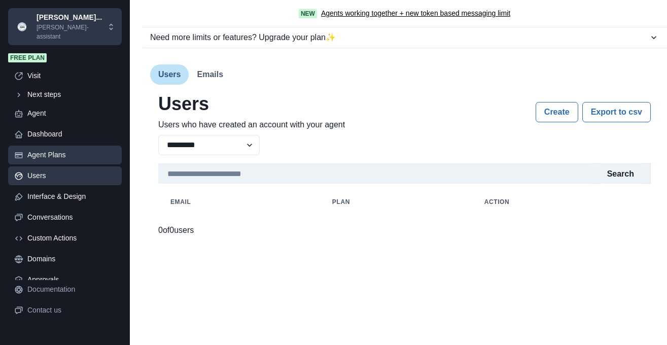
click at [42, 146] on link "Agent Plans" at bounding box center [65, 155] width 114 height 19
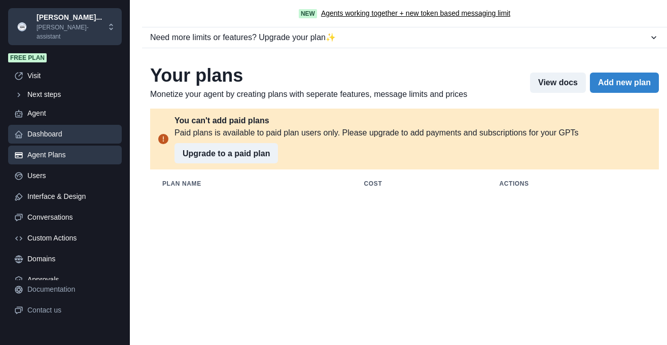
click at [42, 129] on div "Dashboard" at bounding box center [71, 134] width 88 height 11
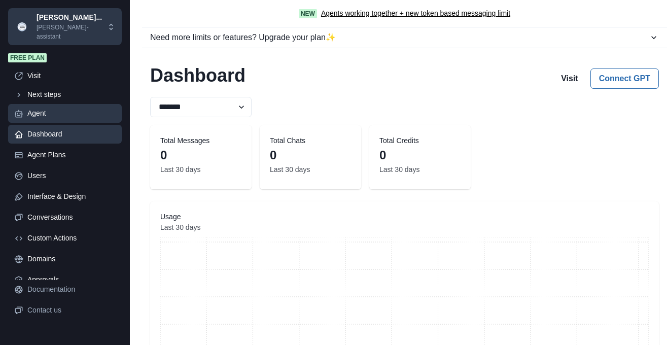
click at [45, 108] on div "Agent" at bounding box center [71, 113] width 88 height 11
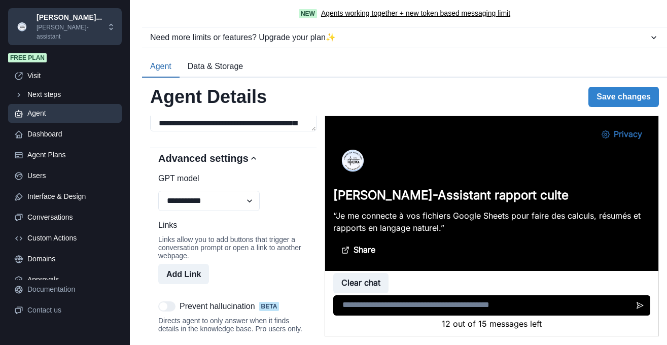
scroll to position [757, 0]
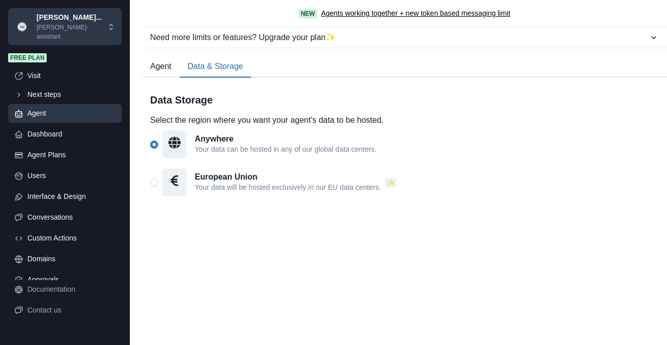
click at [219, 60] on button "Data & Storage" at bounding box center [215, 66] width 71 height 21
